Goal: Navigation & Orientation: Find specific page/section

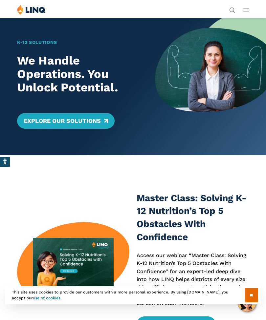
click at [249, 296] on input "**" at bounding box center [250, 295] width 13 height 14
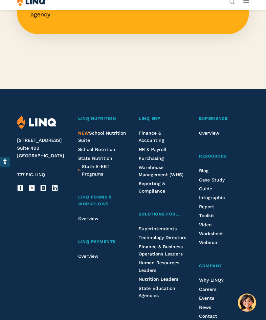
scroll to position [1552, 0]
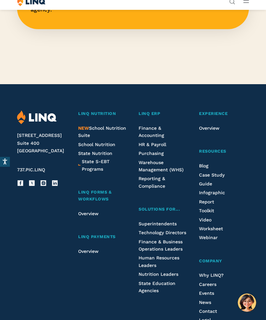
click at [105, 126] on span "NEW School Nutrition Suite" at bounding box center [102, 132] width 48 height 12
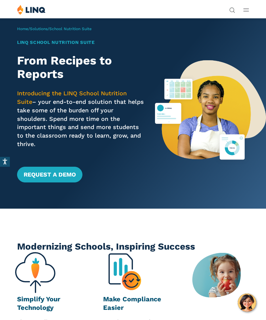
click at [36, 44] on h1 "LINQ School Nutrition Suite" at bounding box center [80, 42] width 127 height 7
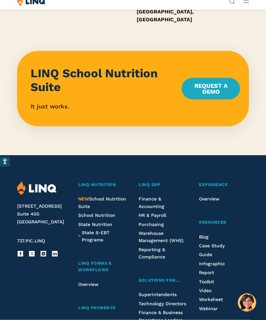
scroll to position [676, 0]
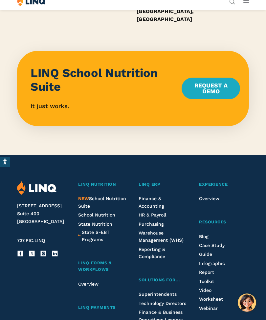
click at [89, 212] on span "School Nutrition" at bounding box center [96, 214] width 37 height 5
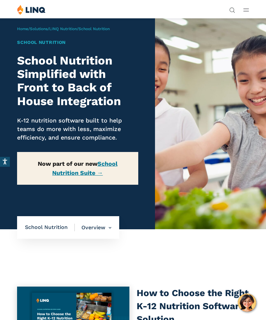
click at [34, 226] on span "School Nutrition" at bounding box center [50, 227] width 50 height 7
click at [94, 32] on div "Home / Solutions / LINQ Nutrition / School Nutrition School Nutrition School Nu…" at bounding box center [77, 123] width 155 height 211
